Goal: Navigation & Orientation: Find specific page/section

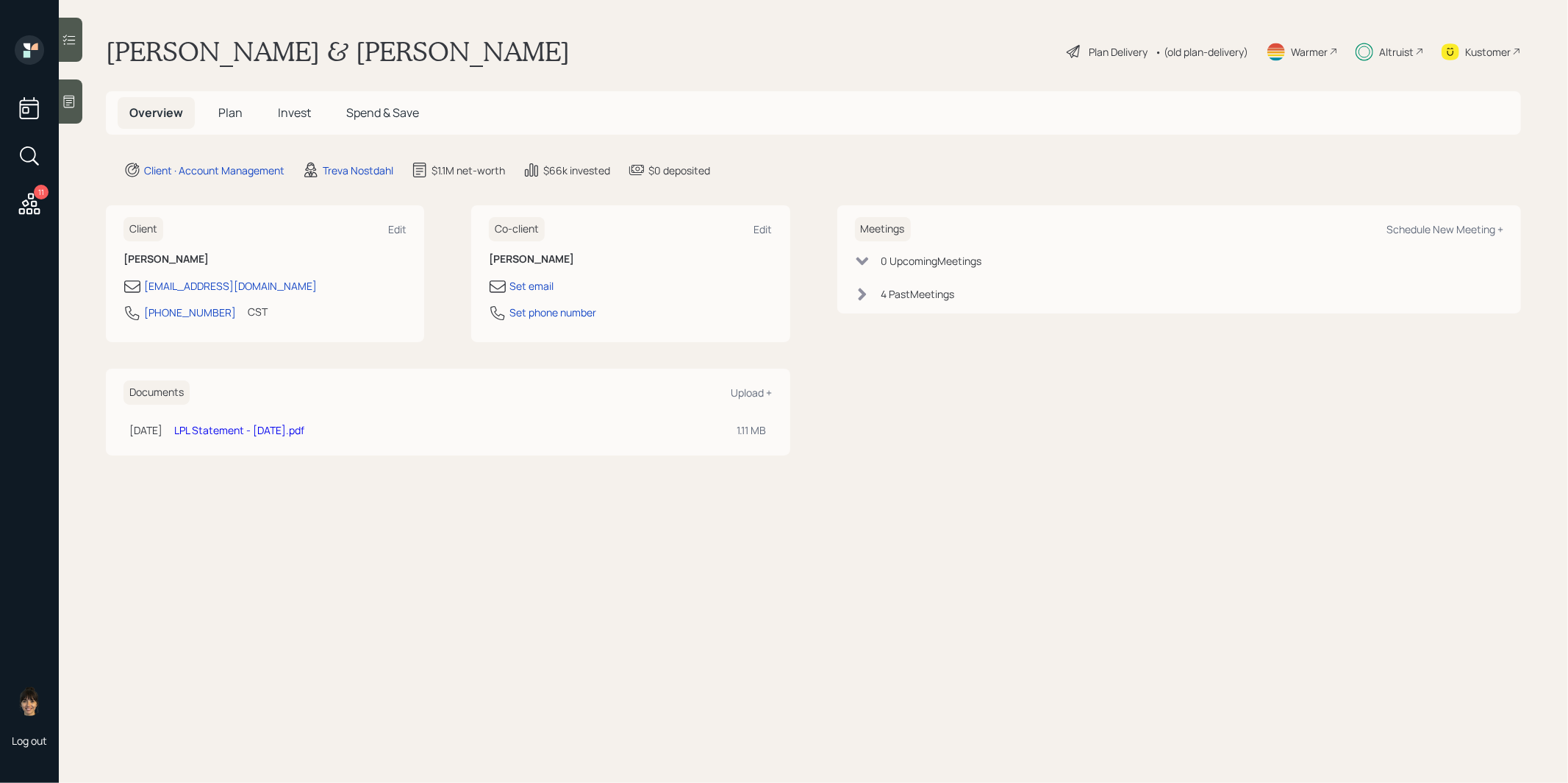
click at [220, 112] on span "Plan" at bounding box center [230, 112] width 25 height 16
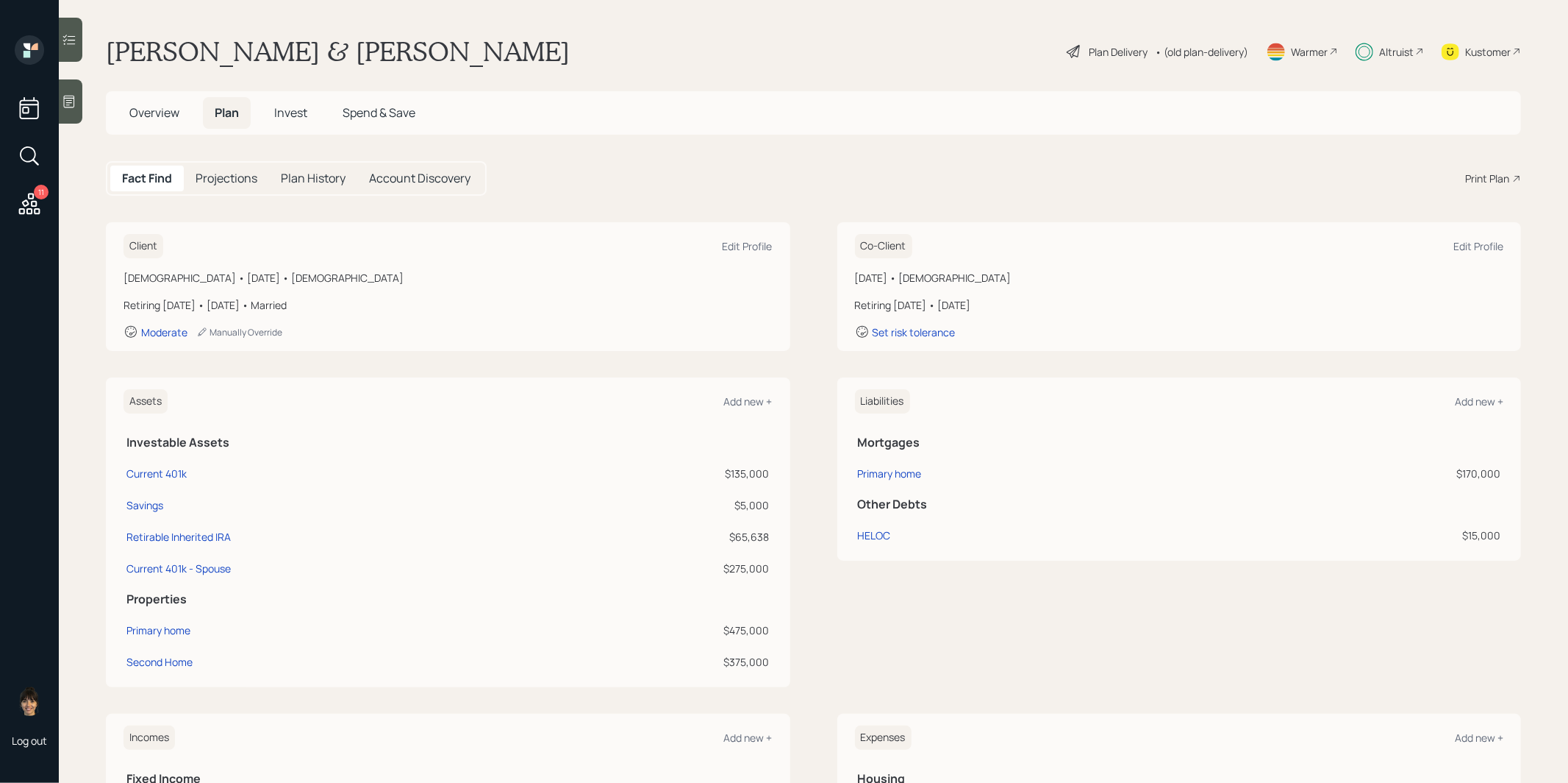
click at [291, 113] on span "Invest" at bounding box center [291, 112] width 33 height 16
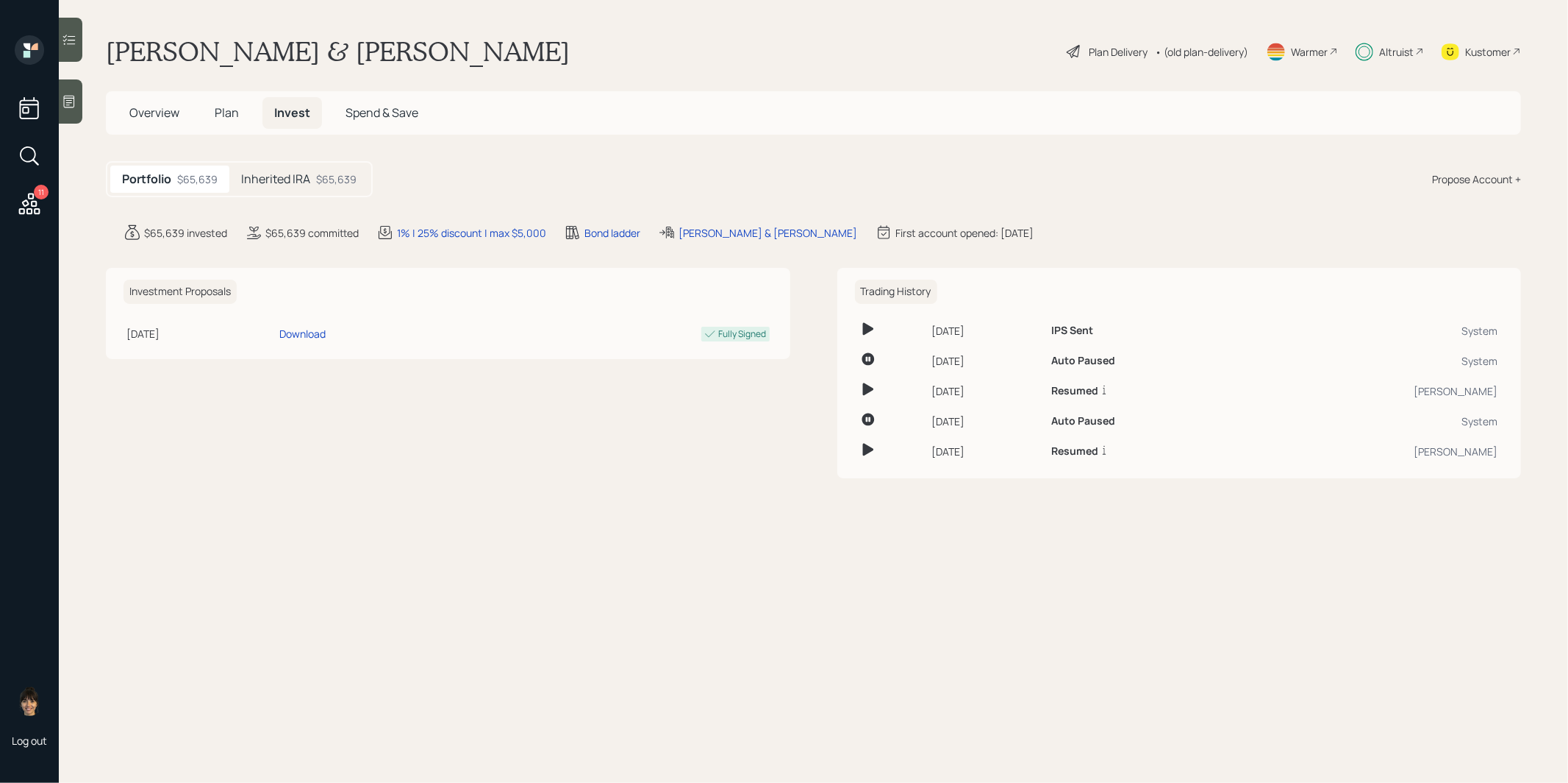
click at [223, 113] on span "Plan" at bounding box center [227, 112] width 25 height 16
